Goal: Task Accomplishment & Management: Complete application form

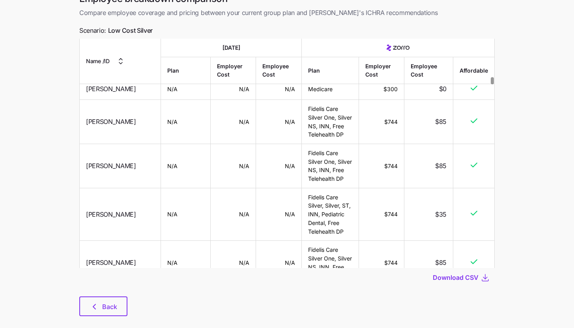
scroll to position [56, 0]
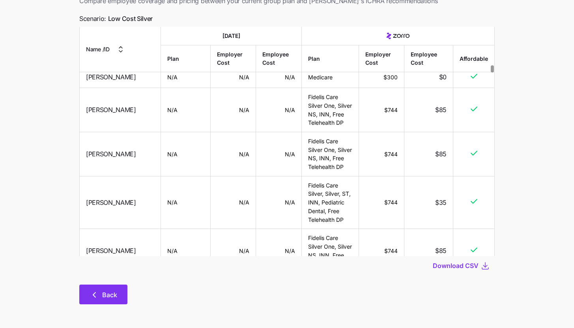
click at [116, 293] on span "Back" at bounding box center [109, 294] width 15 height 9
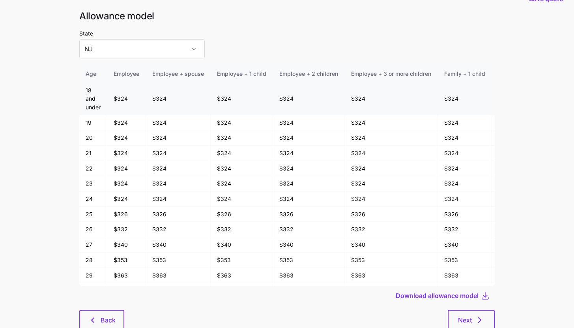
scroll to position [42, 0]
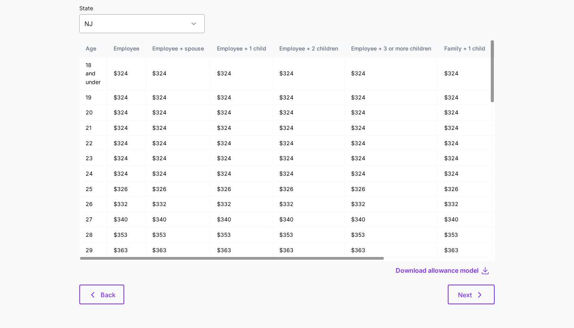
click at [166, 23] on input "NJ" at bounding box center [141, 23] width 125 height 19
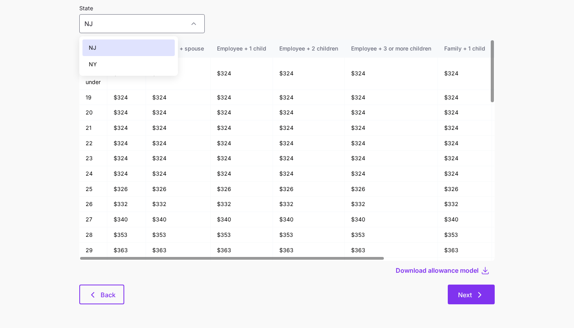
click at [472, 297] on span "Next" at bounding box center [471, 294] width 26 height 9
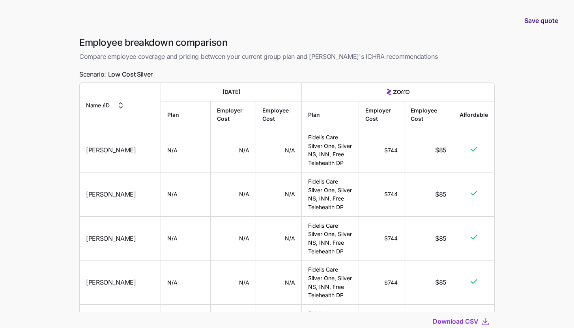
click at [542, 23] on span "Save quote" at bounding box center [541, 20] width 34 height 9
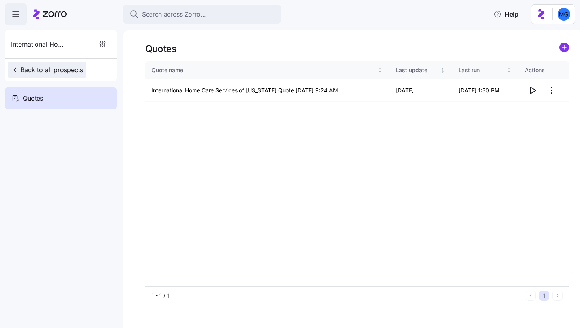
click at [52, 72] on span "Back to all prospects" at bounding box center [47, 69] width 72 height 9
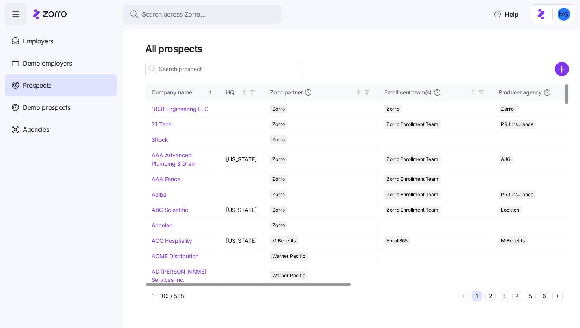
click at [176, 67] on input at bounding box center [224, 69] width 158 height 13
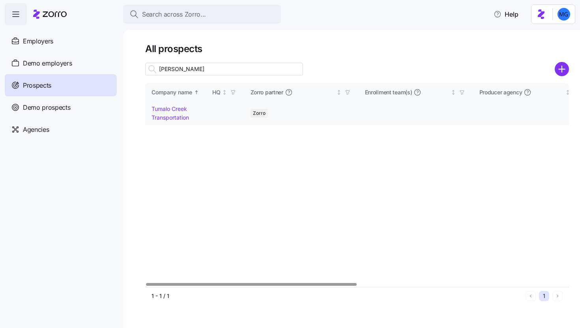
type input "tuma"
click at [168, 116] on link "Tumalo Creek Transportation" at bounding box center [169, 112] width 37 height 15
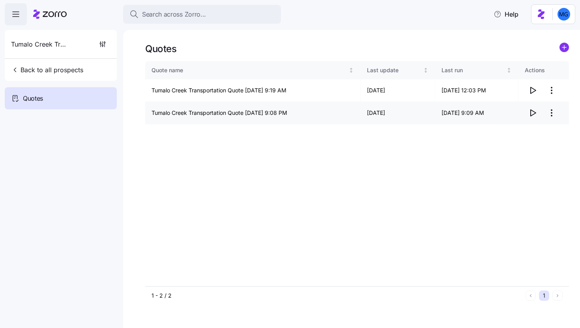
click at [553, 112] on html "Search across Zorro... Help Tumalo Creek Transportation Back to all prospects Q…" at bounding box center [290, 161] width 580 height 323
click at [512, 142] on div "Delete quote" at bounding box center [503, 144] width 33 height 9
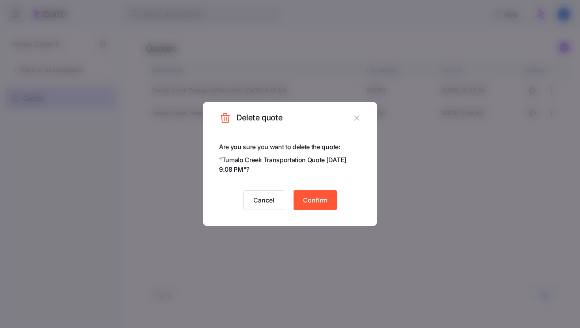
click at [320, 203] on span "Confirm" at bounding box center [315, 199] width 24 height 9
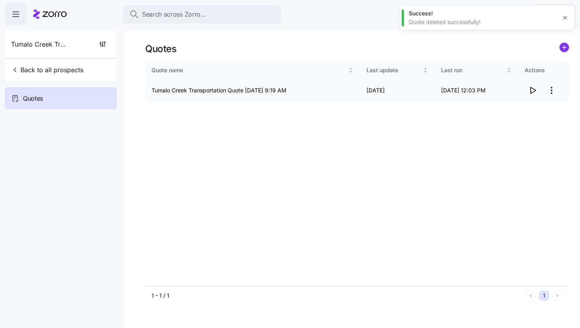
click at [529, 93] on icon "button" at bounding box center [532, 90] width 9 height 9
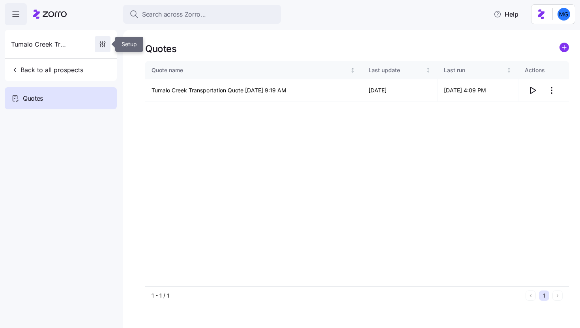
click at [103, 41] on icon "button" at bounding box center [103, 42] width 0 height 3
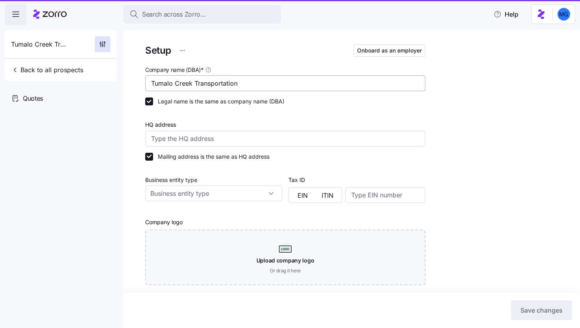
type input "Zorro"
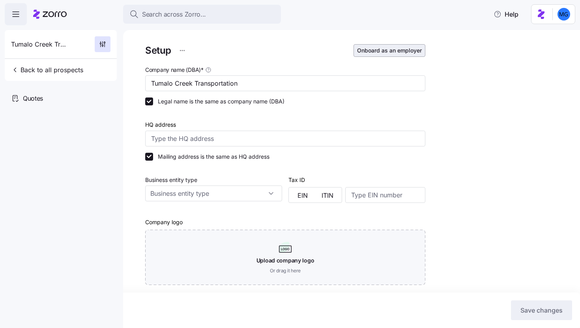
click at [402, 54] on span "Onboard as an employer" at bounding box center [389, 51] width 65 height 8
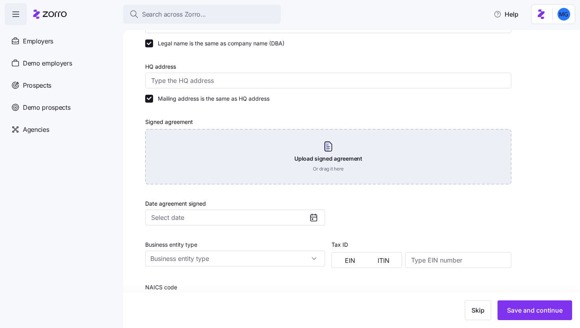
scroll to position [250, 0]
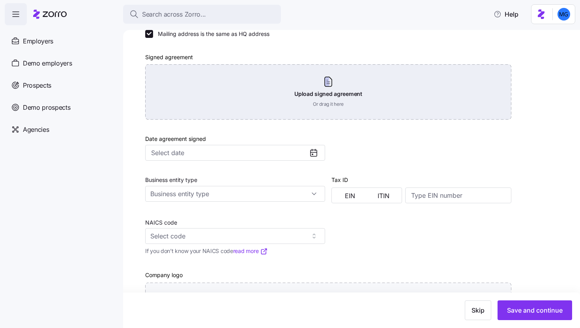
click at [338, 101] on div "Upload signed agreement Or drag it here" at bounding box center [328, 91] width 366 height 55
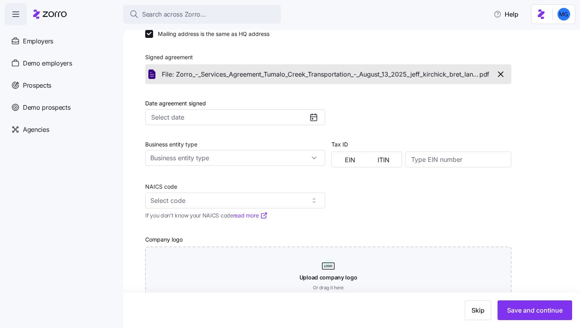
click at [314, 117] on icon at bounding box center [313, 116] width 9 height 9
click at [291, 118] on input "Date agreement signed" at bounding box center [235, 117] width 180 height 16
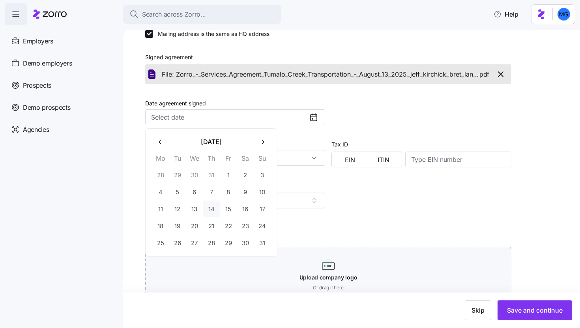
click at [213, 209] on button "14" at bounding box center [211, 208] width 17 height 17
type input "August 14, 2025"
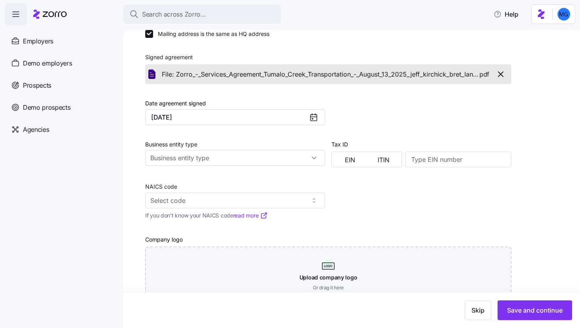
click at [366, 126] on div at bounding box center [421, 107] width 186 height 41
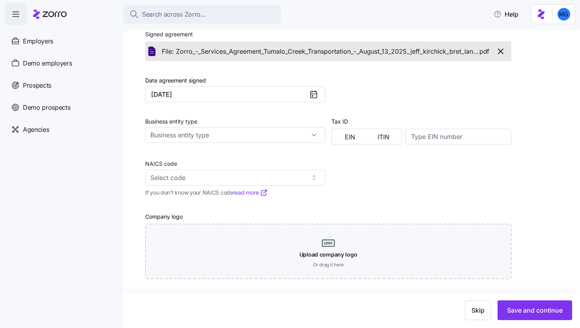
scroll to position [274, 0]
click at [517, 307] on span "Save and continue" at bounding box center [535, 309] width 56 height 9
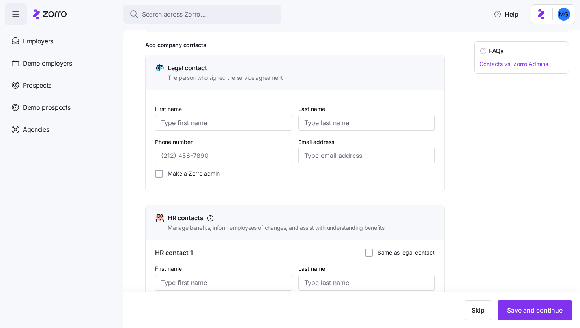
scroll to position [95, 0]
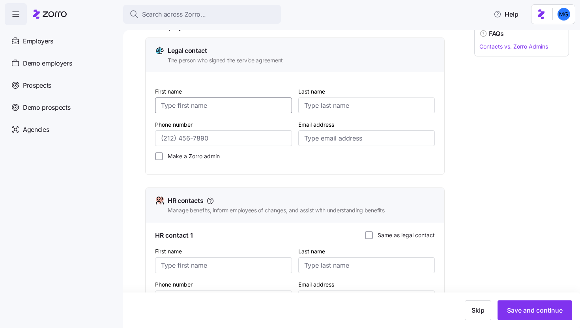
click at [251, 103] on input "First name" at bounding box center [223, 105] width 137 height 16
type input "Bret"
click at [338, 108] on input "Last name" at bounding box center [366, 105] width 137 height 16
type input "Landauer"
click at [316, 142] on input "Email address" at bounding box center [366, 138] width 137 height 16
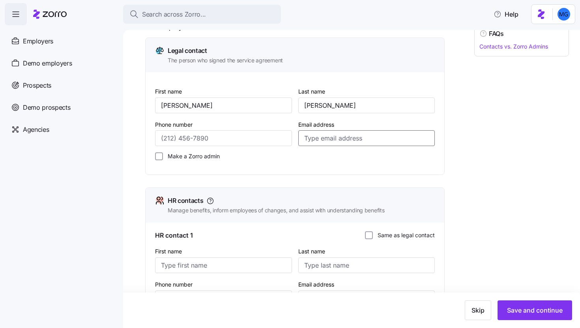
paste input "."
click at [325, 138] on input "." at bounding box center [366, 138] width 137 height 16
paste input "."
type input ". ."
paste input "bret@tumalocreek.us"
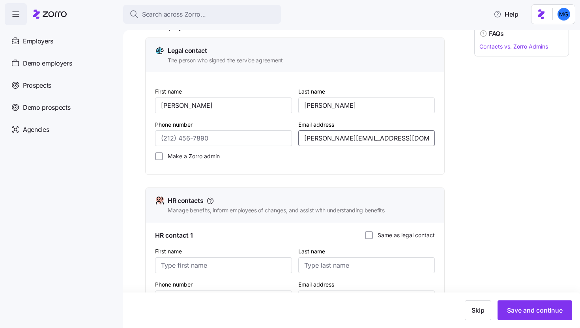
type input "bret@tumalocreek.us"
click at [202, 158] on label "Make a Zorro admin" at bounding box center [191, 156] width 57 height 8
click at [163, 158] on input "Make a Zorro admin" at bounding box center [159, 156] width 8 height 8
checkbox input "true"
click at [540, 312] on span "Save and continue" at bounding box center [535, 309] width 56 height 9
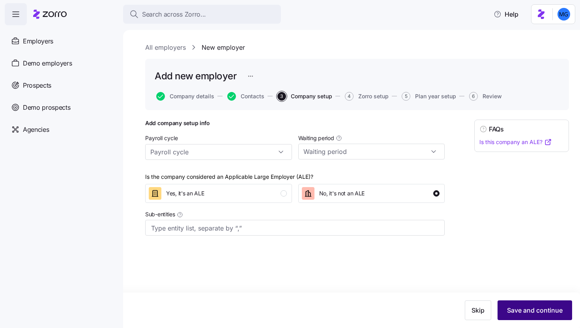
click at [531, 309] on span "Save and continue" at bounding box center [535, 309] width 56 height 9
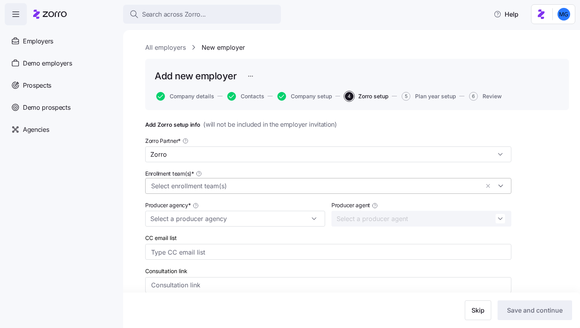
click at [335, 186] on input "Enrollment team(s) *" at bounding box center [315, 186] width 328 height 10
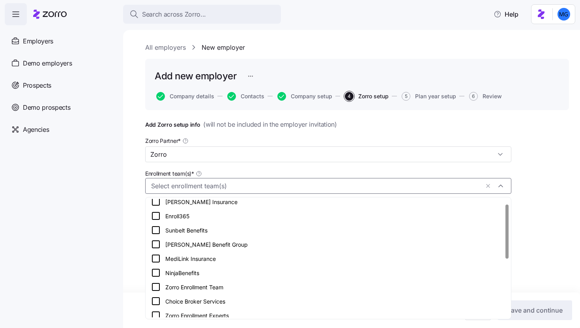
scroll to position [11, 0]
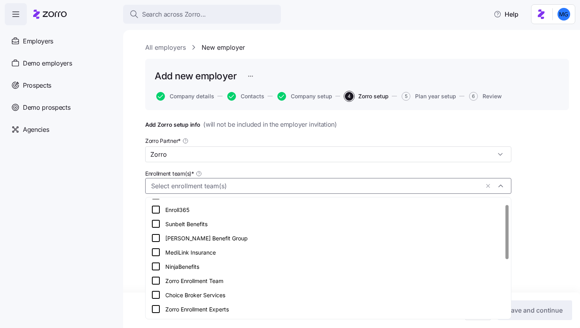
click at [299, 274] on div "Zorro Enrollment Team" at bounding box center [328, 280] width 362 height 14
click at [532, 217] on div "Add Zorro setup info ( will not be included in the employer invitation ) Zorro …" at bounding box center [357, 283] width 424 height 326
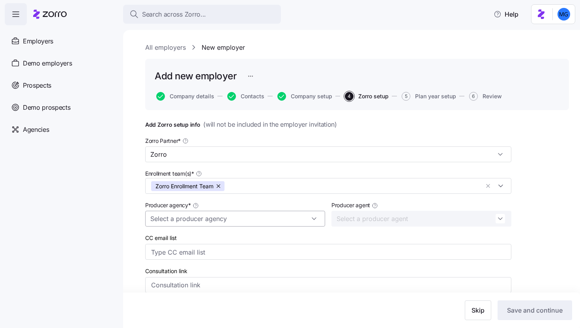
click at [289, 218] on input "Producer agency *" at bounding box center [235, 219] width 180 height 16
click at [234, 240] on div "BSB Consultants" at bounding box center [235, 240] width 174 height 15
type input "BSB Consultants"
click at [510, 222] on input "Producer agent" at bounding box center [421, 219] width 180 height 16
click at [527, 220] on div "Add Zorro setup info ( will not be included in the employer invitation ) Zorro …" at bounding box center [357, 283] width 424 height 326
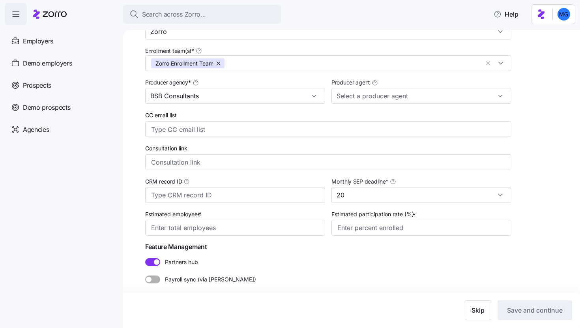
scroll to position [128, 0]
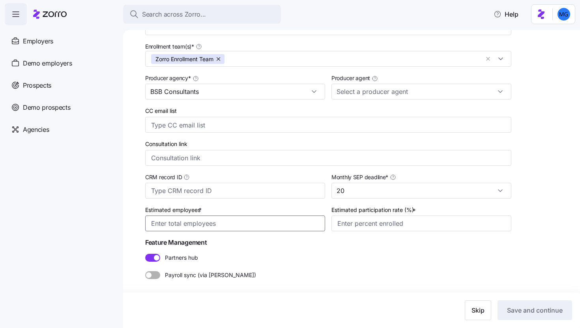
click at [271, 215] on input "Estimated employees *" at bounding box center [235, 223] width 180 height 16
type input "10"
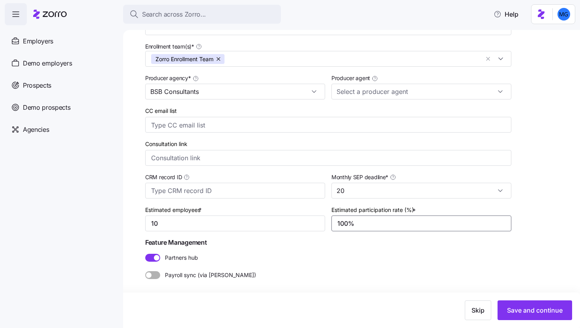
type input "100%"
click at [158, 276] on span at bounding box center [155, 275] width 9 height 8
click at [145, 271] on input "Payroll sync (via Finch)" at bounding box center [145, 271] width 0 height 0
click at [552, 314] on span "Save and continue" at bounding box center [535, 309] width 56 height 9
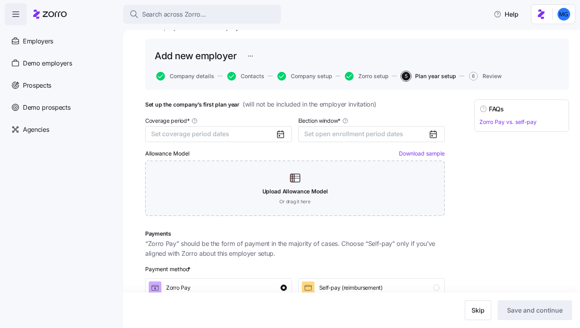
scroll to position [29, 0]
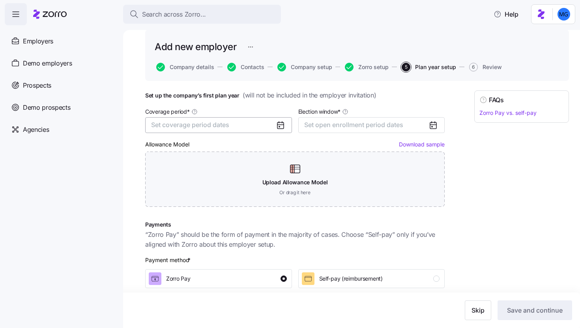
click at [262, 129] on button "Set coverage period dates" at bounding box center [218, 125] width 147 height 16
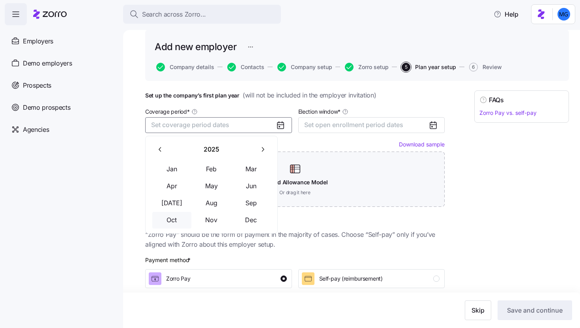
click at [183, 217] on button "Oct" at bounding box center [171, 220] width 39 height 17
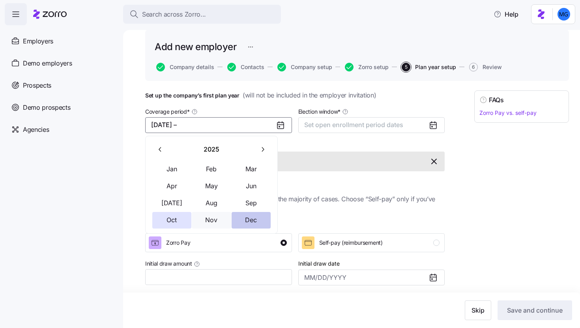
click at [244, 222] on button "Dec" at bounding box center [251, 220] width 39 height 17
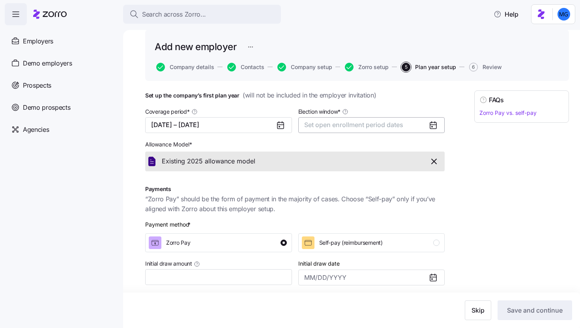
click at [379, 129] on button "Set open enrollment period dates" at bounding box center [371, 125] width 147 height 16
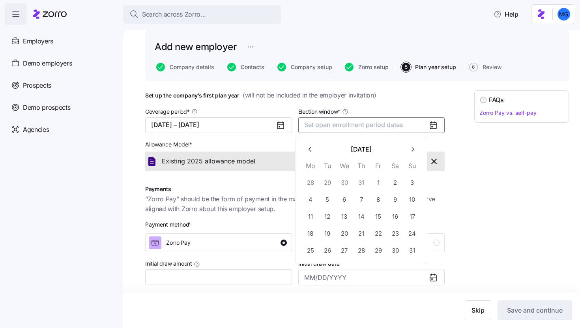
click at [412, 146] on icon "button" at bounding box center [412, 149] width 7 height 7
click at [309, 184] on button "1" at bounding box center [310, 182] width 17 height 17
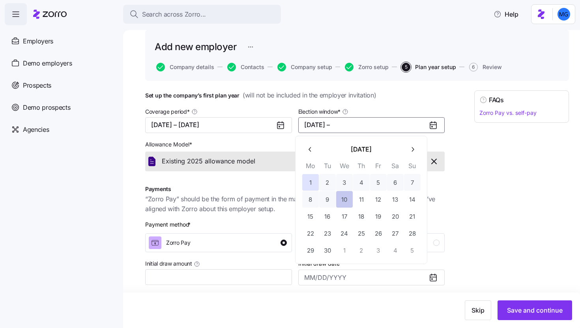
click at [349, 204] on button "10" at bounding box center [344, 199] width 17 height 17
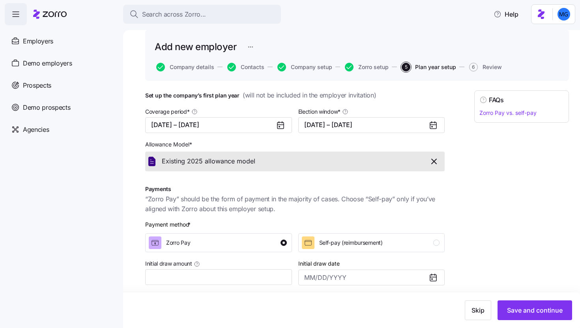
click at [478, 200] on div "FAQs Zorro Pay vs. self-pay" at bounding box center [521, 222] width 95 height 265
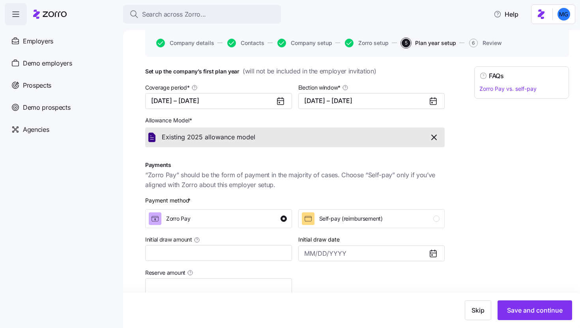
scroll to position [106, 0]
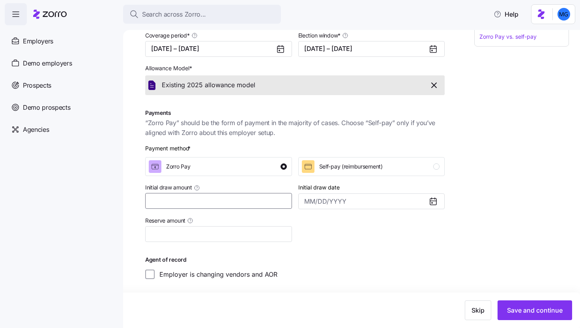
click at [274, 205] on input "Initial draw amount" at bounding box center [218, 201] width 147 height 16
type input "$10,000"
click at [381, 205] on input "Initial draw date" at bounding box center [371, 201] width 147 height 16
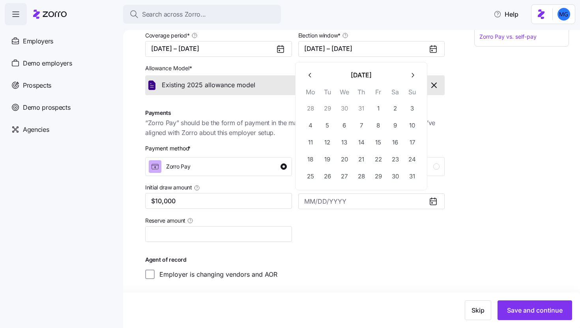
click at [372, 224] on div at bounding box center [371, 228] width 153 height 33
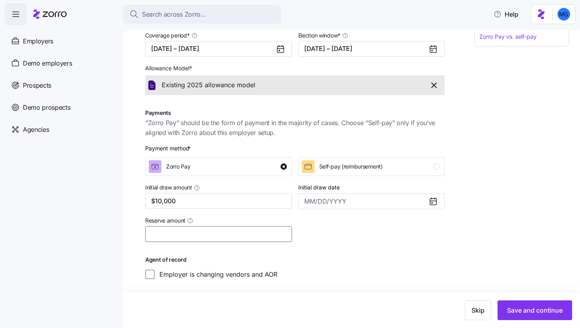
click at [261, 238] on input "Reserve amount" at bounding box center [218, 234] width 147 height 16
click at [185, 241] on input "Reserve amount" at bounding box center [218, 234] width 147 height 16
type input "$1,000"
click at [533, 316] on button "Save and continue" at bounding box center [534, 310] width 75 height 20
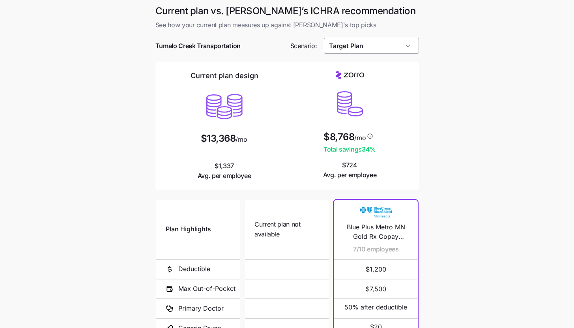
click at [404, 48] on input "Target Plan" at bounding box center [371, 46] width 95 height 16
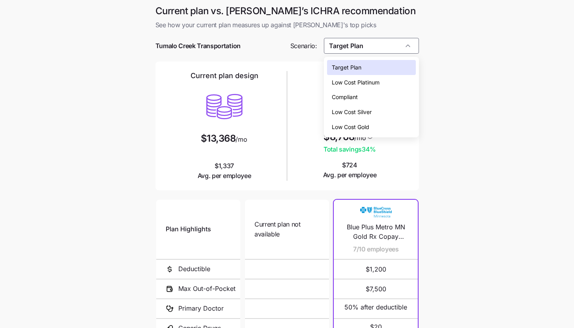
click at [386, 115] on div "Low Cost Silver" at bounding box center [371, 112] width 89 height 15
type input "Low Cost Silver"
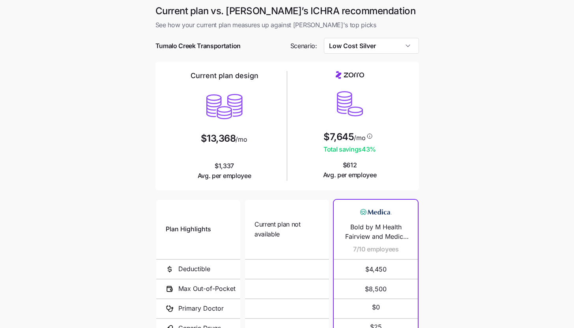
scroll to position [103, 0]
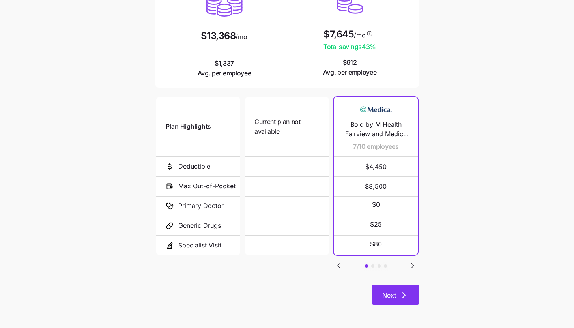
click at [402, 289] on button "Next" at bounding box center [395, 295] width 47 height 20
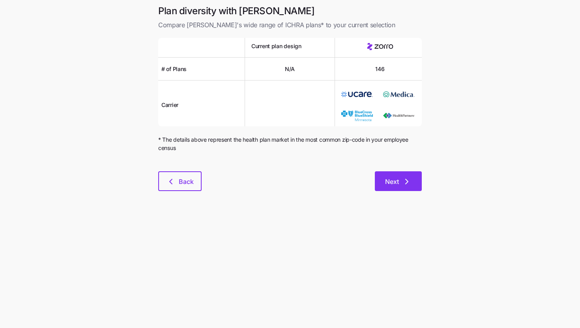
click at [410, 187] on button "Next" at bounding box center [398, 181] width 47 height 20
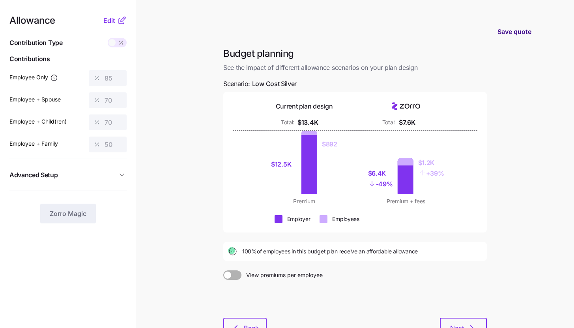
click at [524, 32] on span "Save quote" at bounding box center [514, 31] width 34 height 9
